Goal: Task Accomplishment & Management: Use online tool/utility

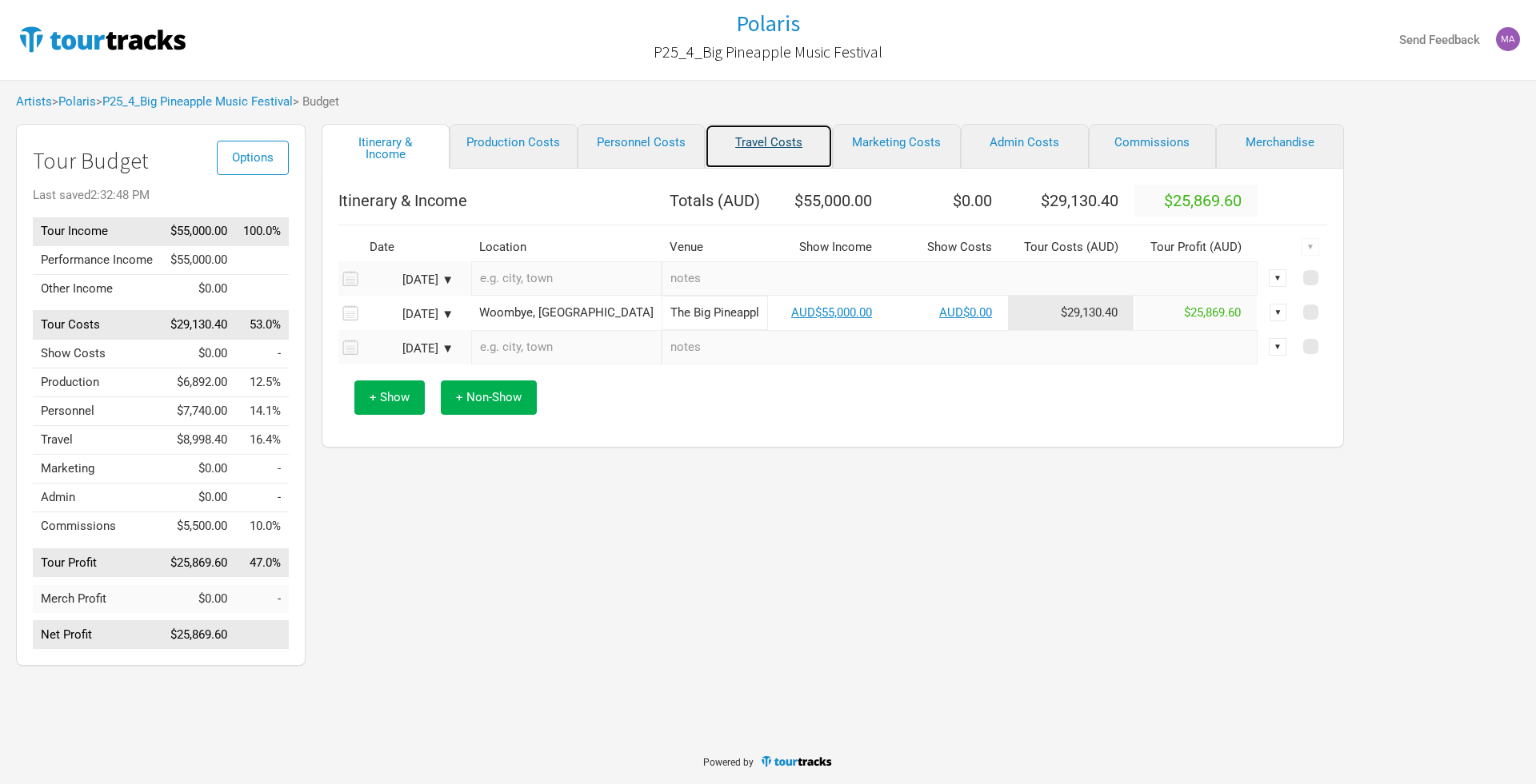
click at [759, 138] on link "Travel Costs" at bounding box center [769, 146] width 128 height 45
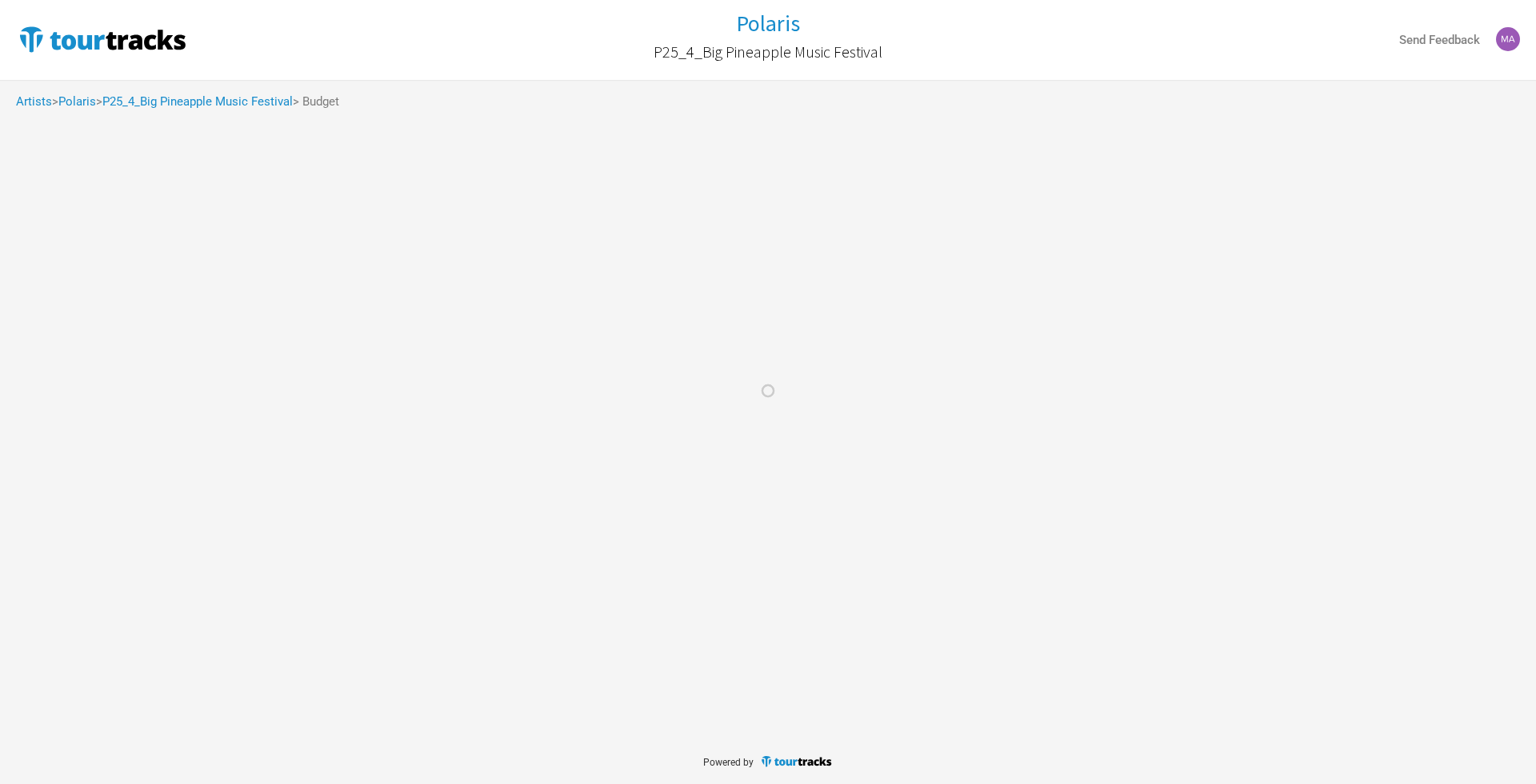
select select "Travel Estimates All"
